Goal: Find specific fact: Find specific fact

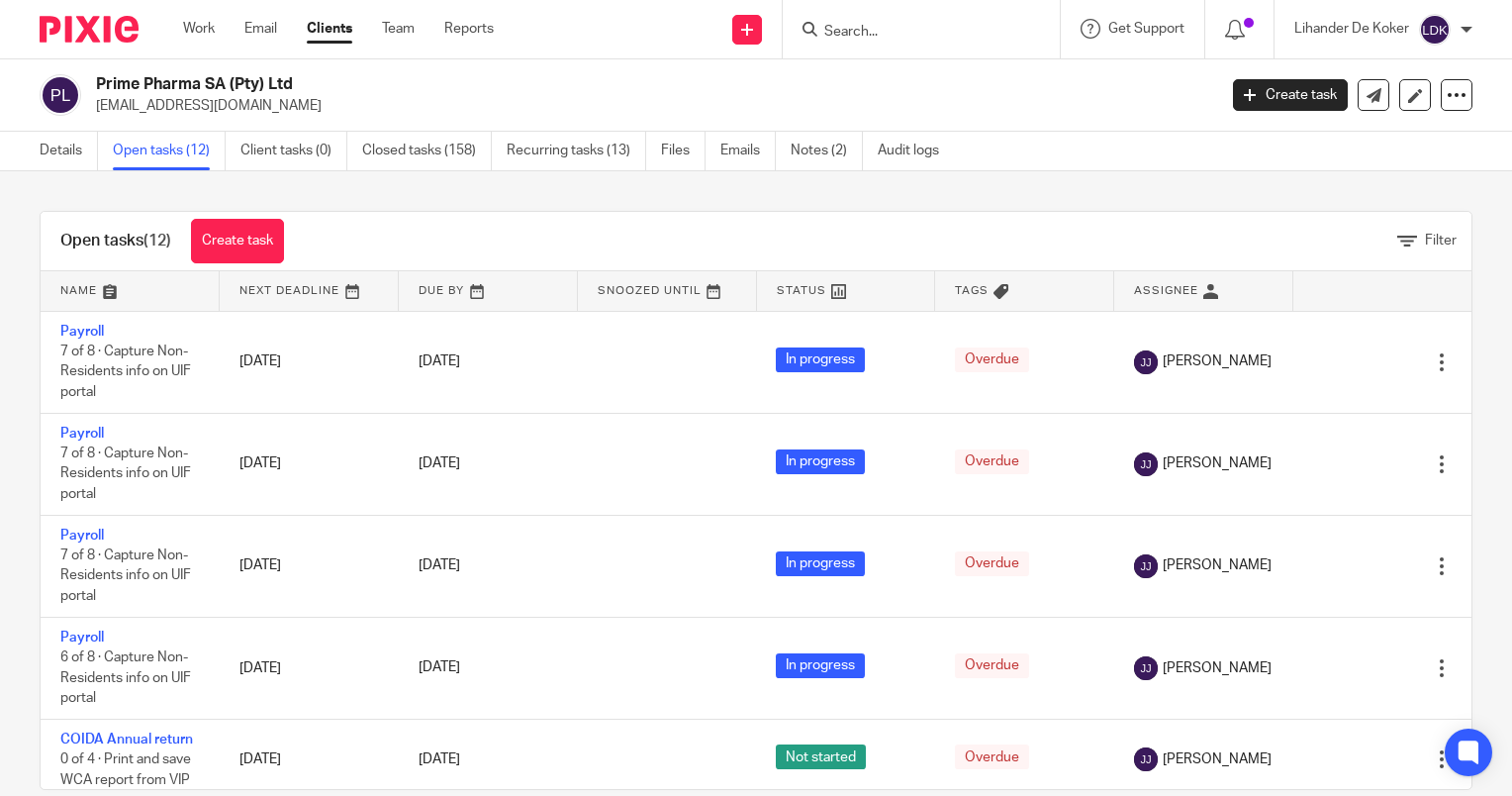
scroll to position [921, 0]
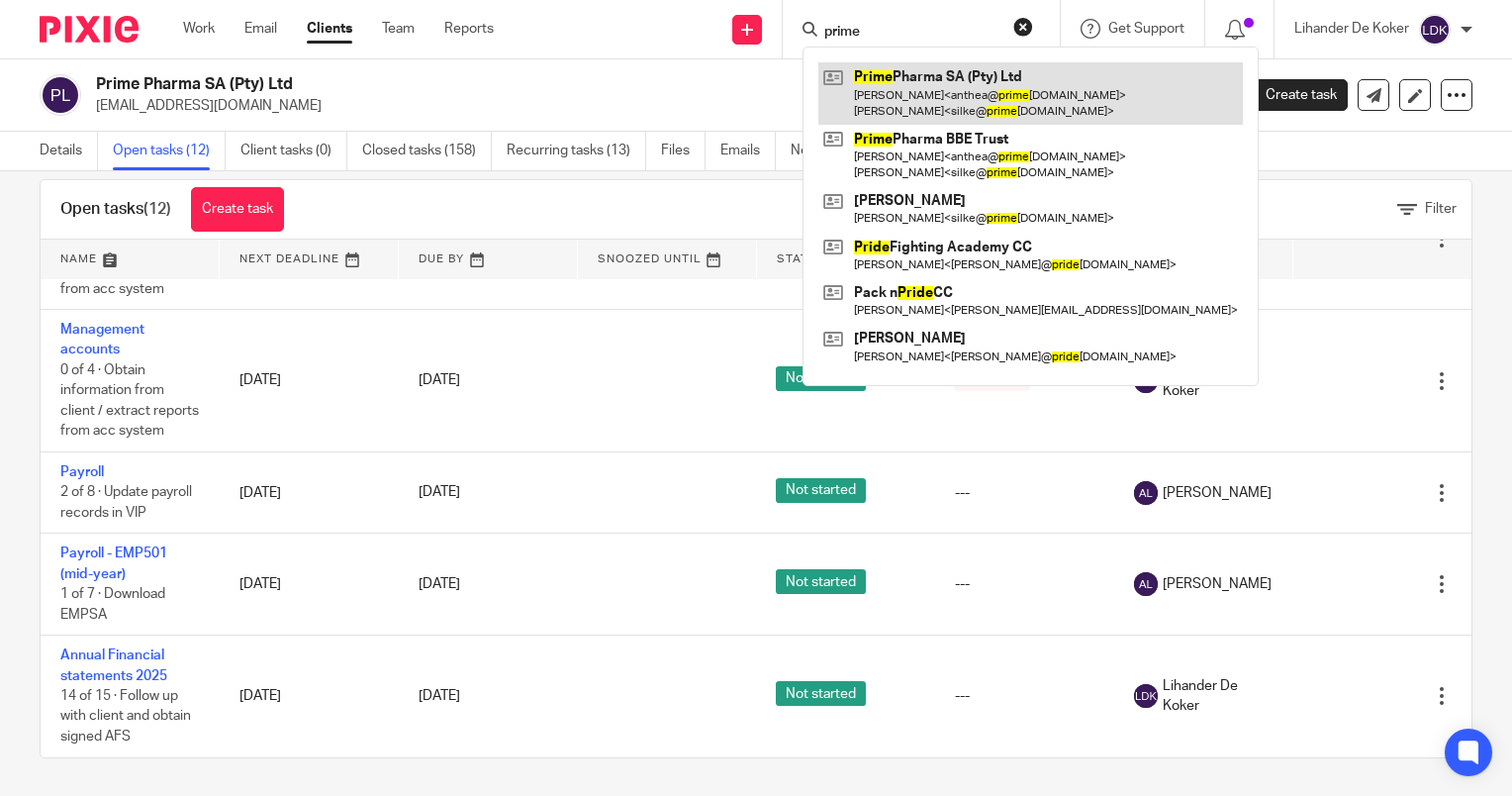
type input "prime"
click at [943, 85] on link at bounding box center [1031, 94] width 425 height 62
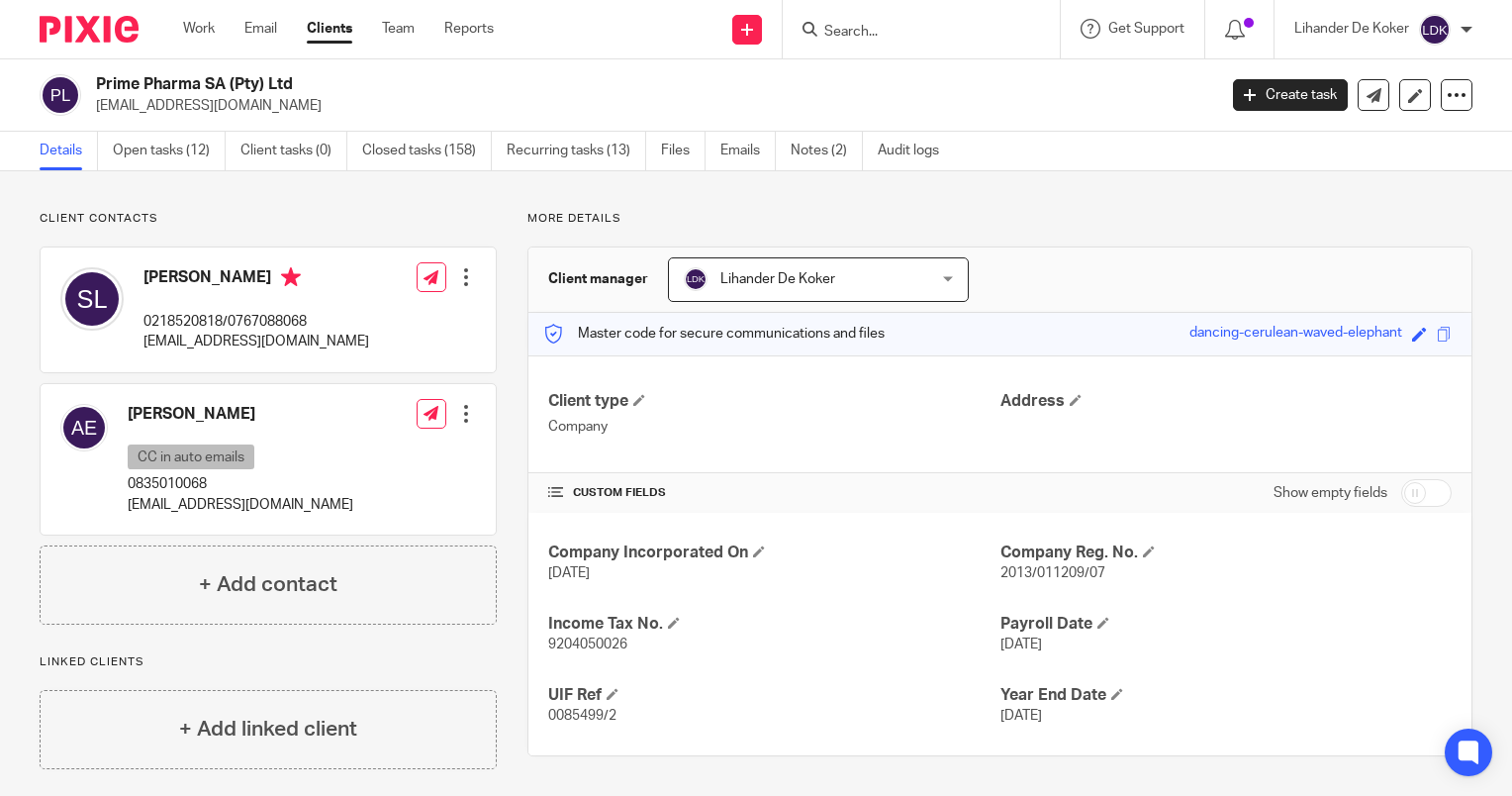
click at [847, 31] on input "Search" at bounding box center [912, 33] width 179 height 18
click at [822, 163] on link "Notes (2)" at bounding box center [827, 151] width 72 height 39
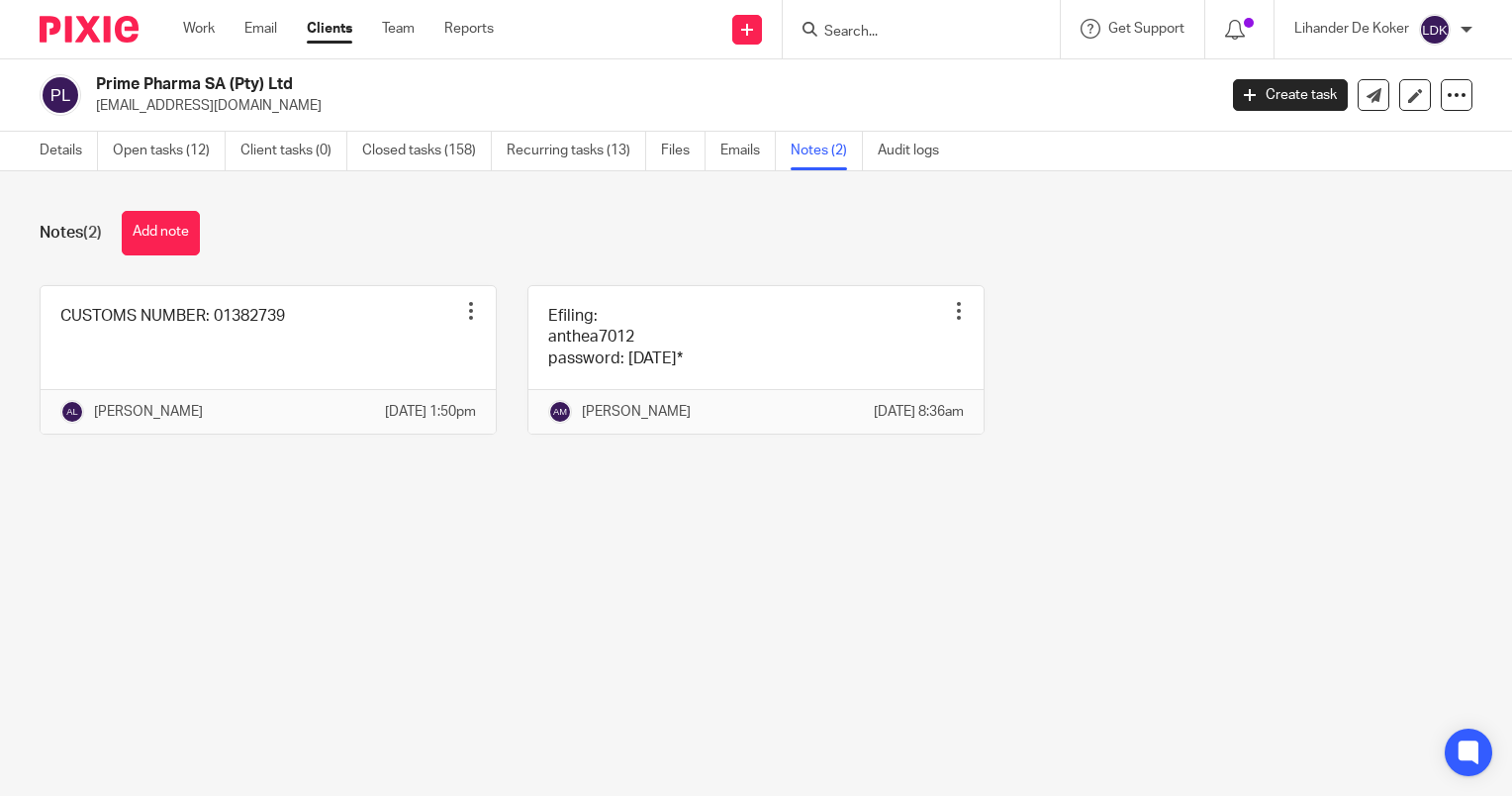
click at [885, 32] on input "Search" at bounding box center [912, 33] width 179 height 18
type input "2oo"
click at [1237, 406] on div "CUSTOMS NUMBER: 01382739 Pin note Edit note Delete note Angelique Lotters 27 Ma…" at bounding box center [741, 375] width 1464 height 180
click at [887, 28] on input "Search" at bounding box center [912, 33] width 179 height 18
click at [844, 32] on input "Search" at bounding box center [912, 33] width 179 height 18
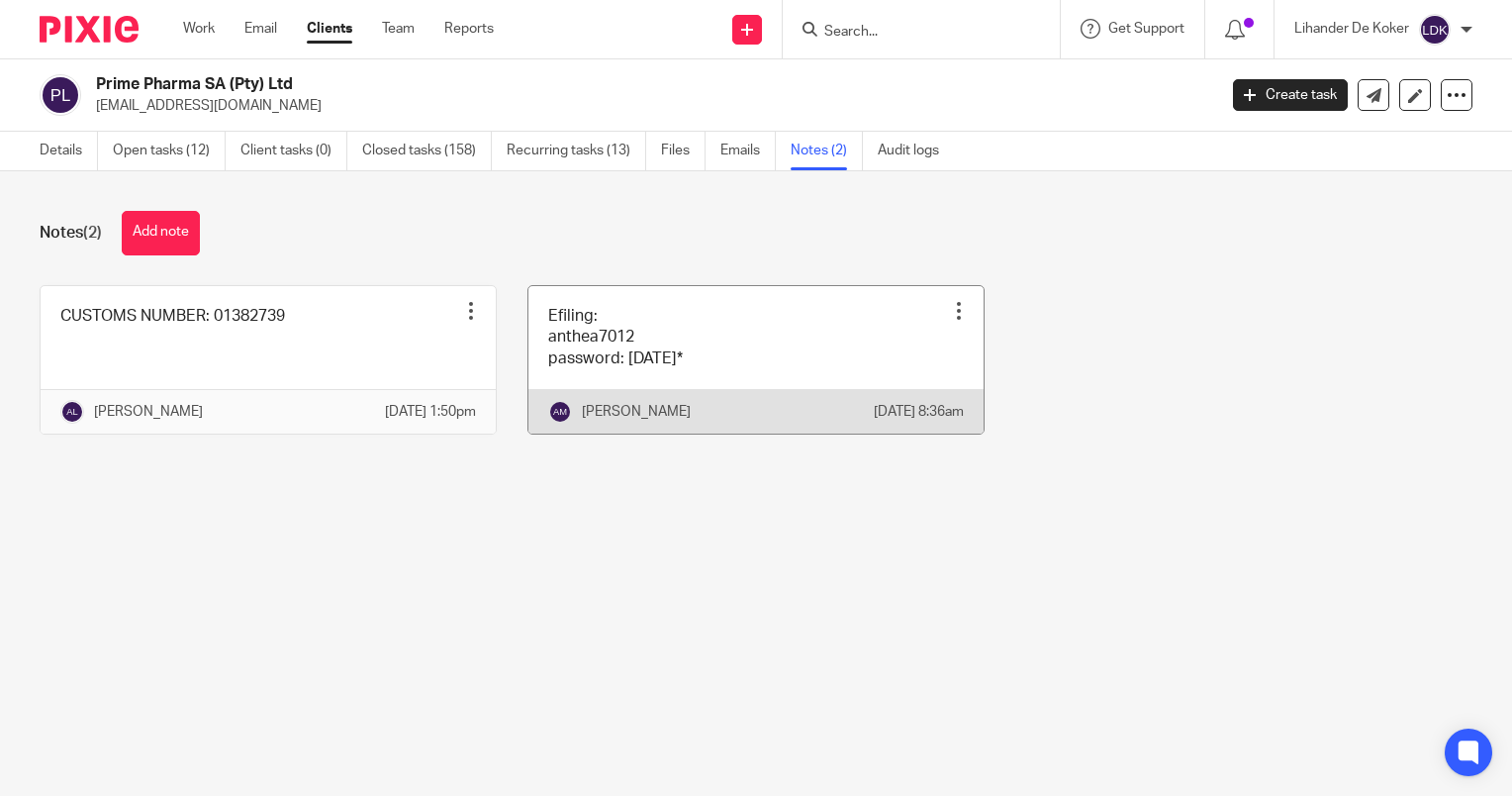
click at [853, 339] on link at bounding box center [756, 360] width 456 height 148
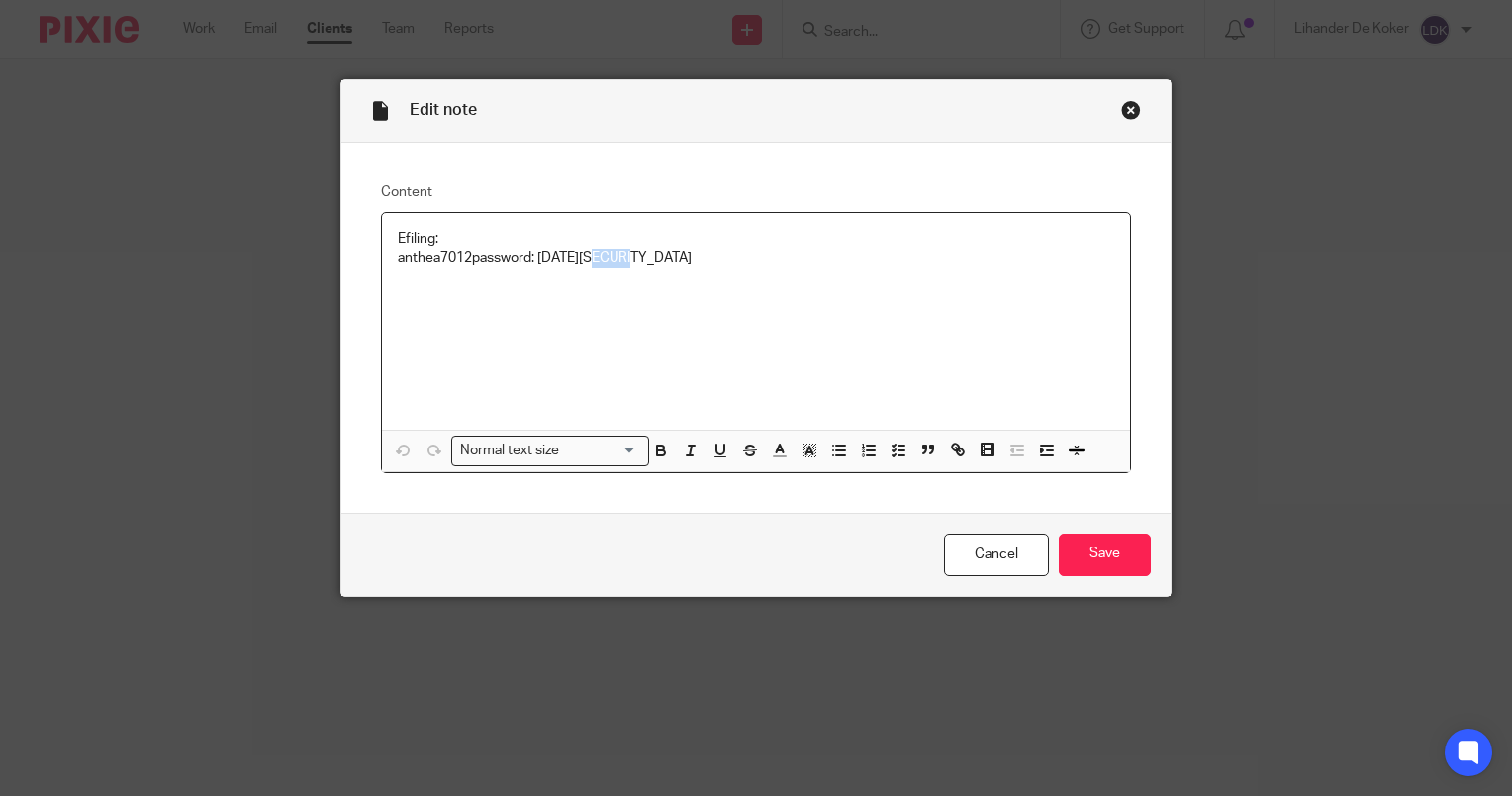
drag, startPoint x: 660, startPoint y: 258, endPoint x: 597, endPoint y: 251, distance: 63.4
click at [597, 251] on p "Efiling: anthea7012 password: [DATE][SECURITY_DATA]" at bounding box center [756, 248] width 717 height 41
click at [442, 253] on p "Efiling: anthea7012 password: [DATE][SECURITY_DATA]" at bounding box center [756, 248] width 717 height 41
click at [461, 261] on p "Efiling: anthea7012 password: [DATE][SECURITY_DATA]" at bounding box center [756, 248] width 717 height 41
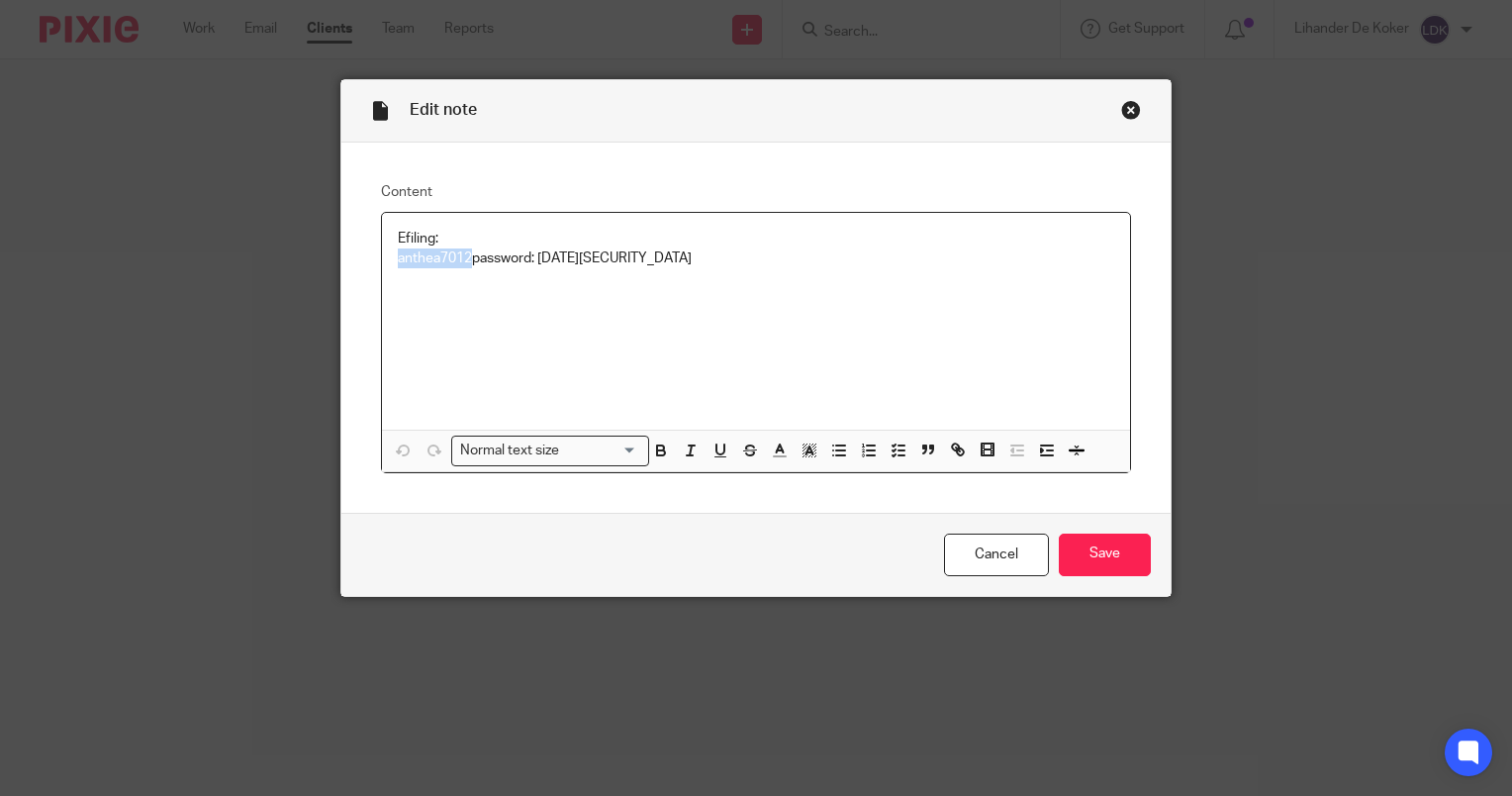
drag, startPoint x: 464, startPoint y: 257, endPoint x: 328, endPoint y: 249, distance: 136.2
click at [328, 249] on div "Edit note Content Efiling: anthea7012 password: November2011* Normal text size …" at bounding box center [756, 398] width 1512 height 796
copy p "anthea7012"
click at [997, 543] on link "Cancel" at bounding box center [996, 555] width 105 height 43
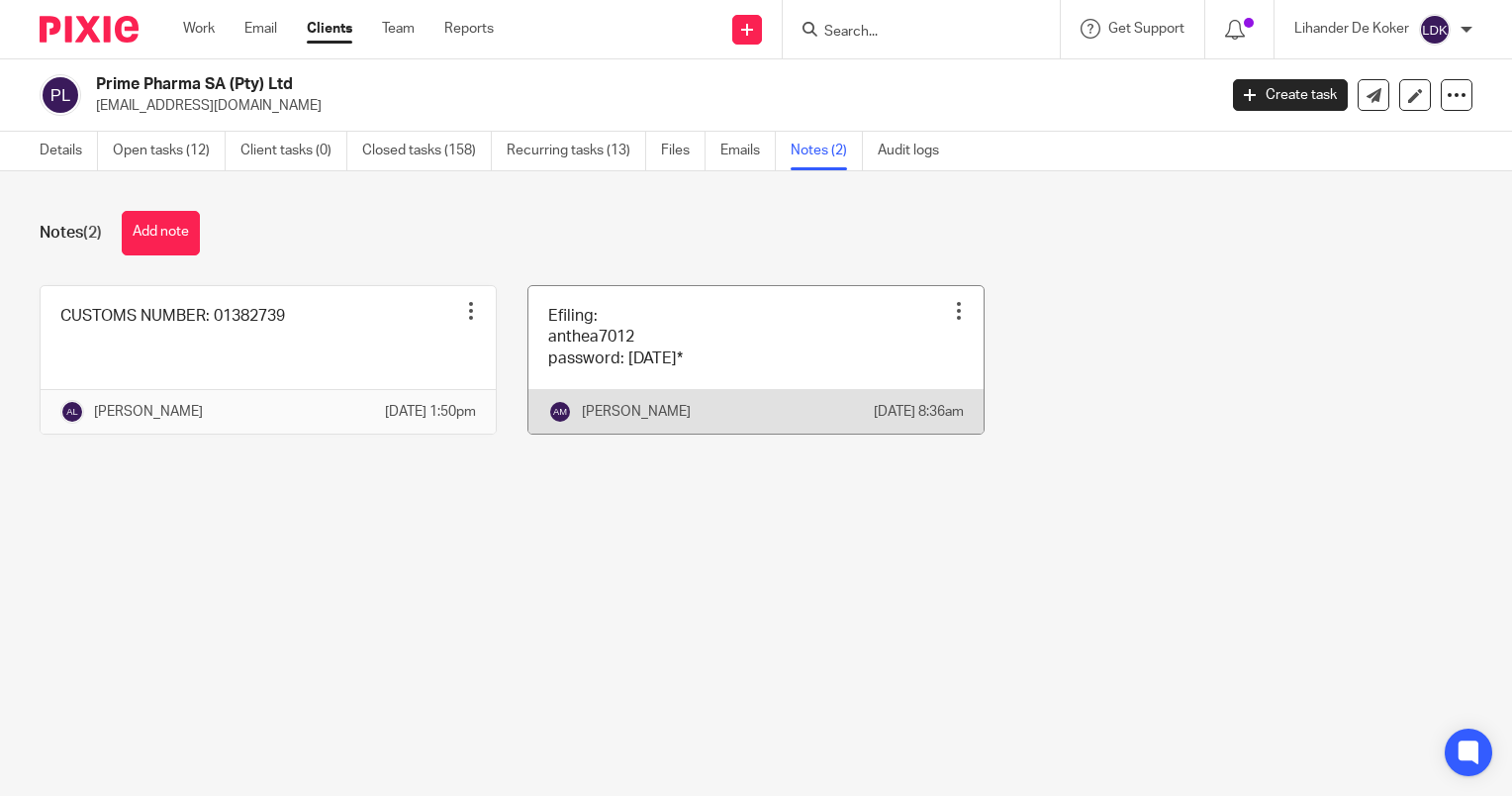
click at [692, 397] on link at bounding box center [756, 360] width 456 height 148
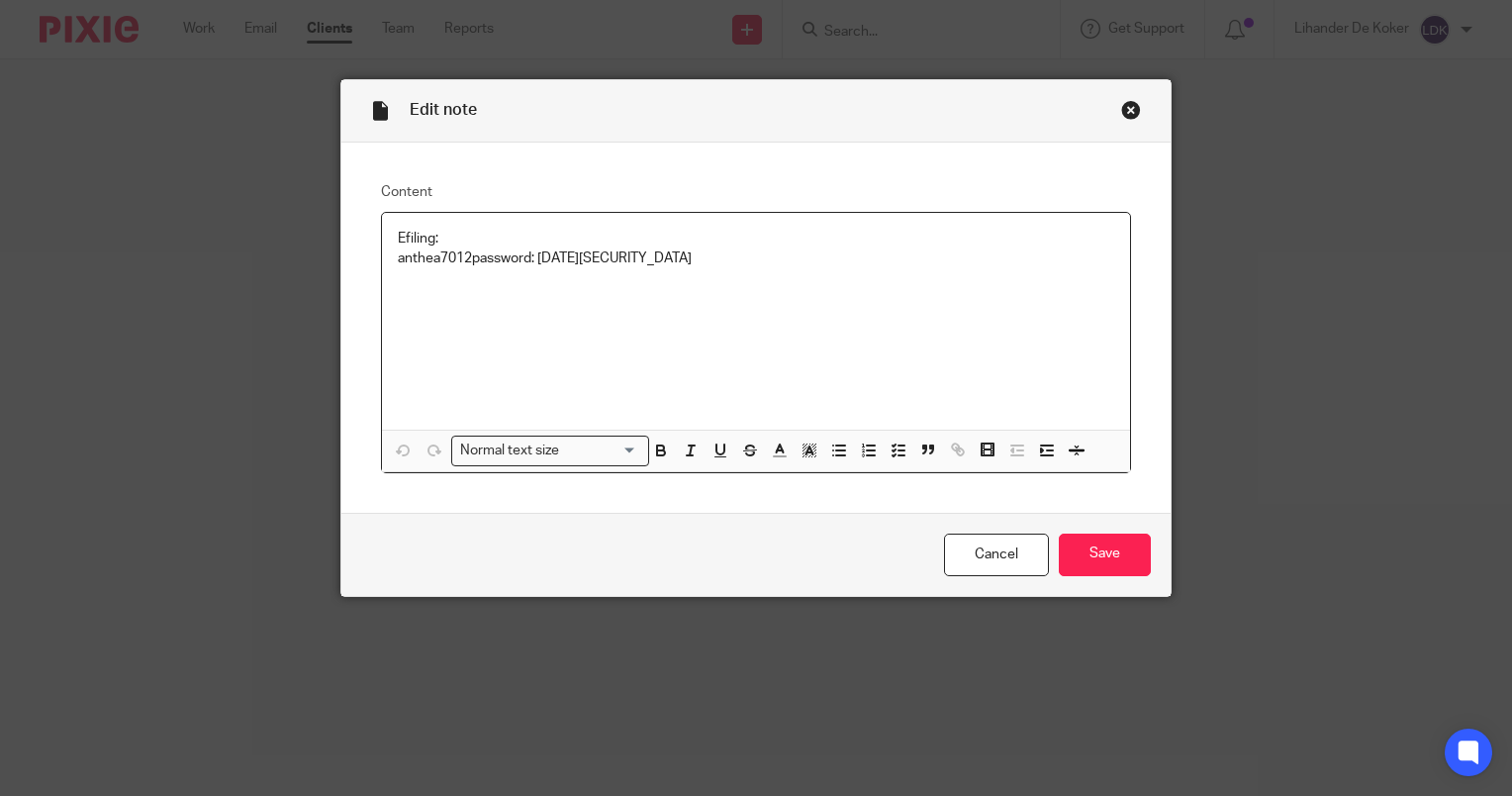
click at [685, 269] on div "Efiling: anthea7012 password: [DATE][SECURITY_DATA]" at bounding box center [756, 320] width 748 height 216
drag, startPoint x: 667, startPoint y: 265, endPoint x: 538, endPoint y: 274, distance: 129.3
click at [538, 274] on div "Efiling: anthea7012 password: [DATE][SECURITY_DATA]" at bounding box center [756, 320] width 748 height 216
copy p "[DATE]*"
